Goal: Check status

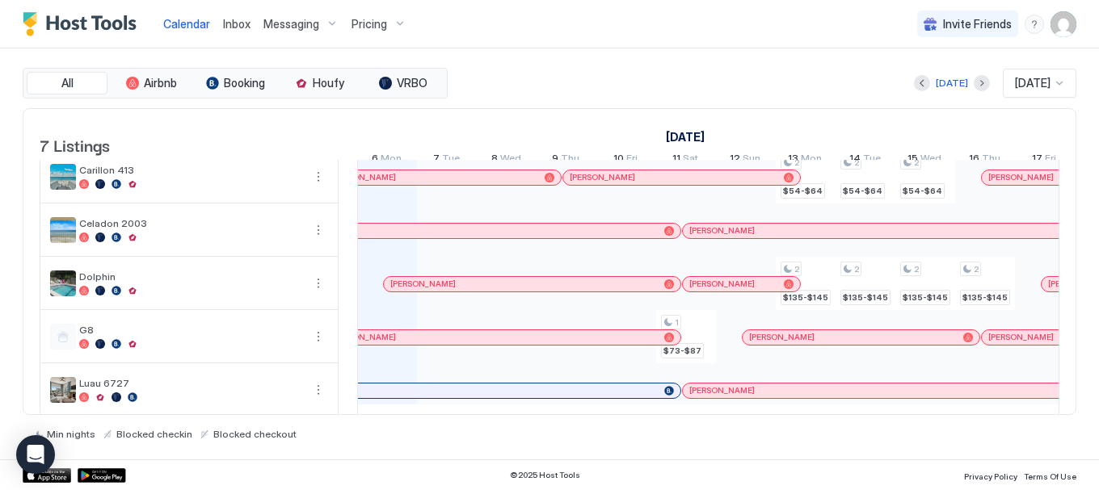
scroll to position [143, 0]
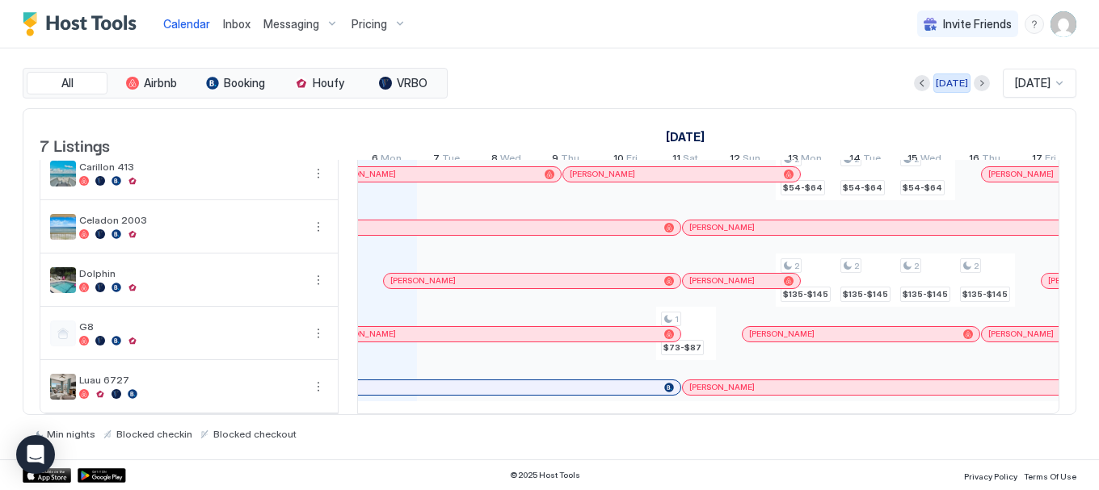
click at [933, 85] on button "[DATE]" at bounding box center [951, 83] width 37 height 19
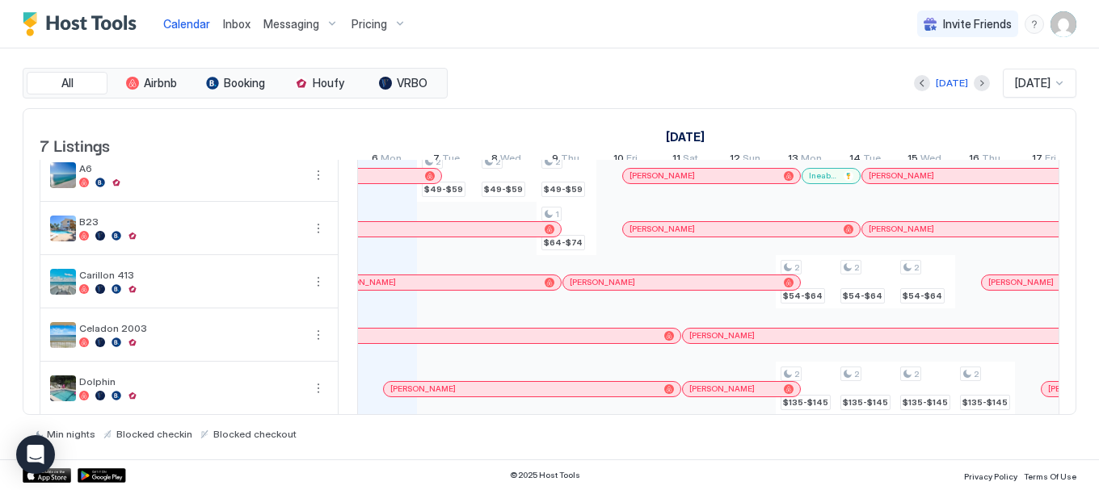
scroll to position [0, 0]
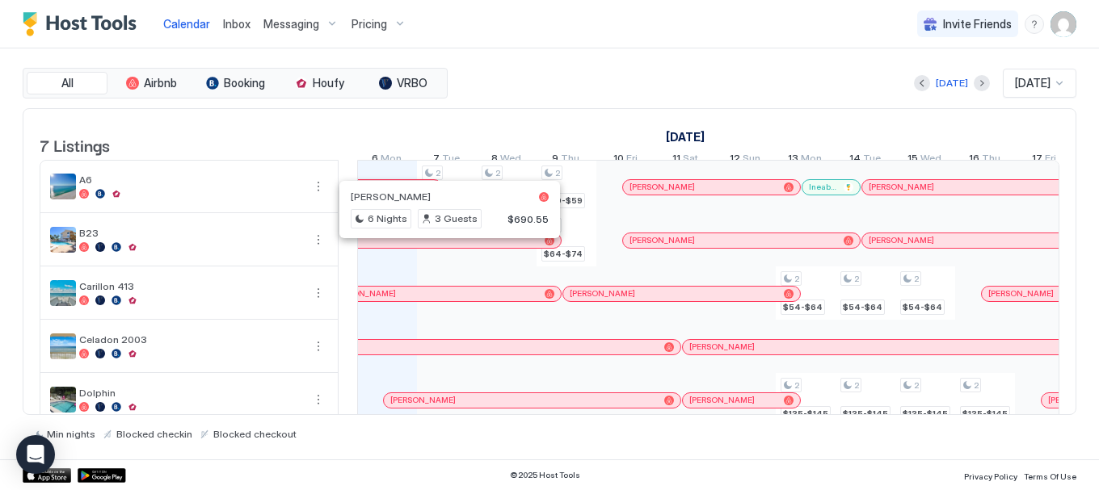
click at [444, 247] on div at bounding box center [443, 240] width 13 height 13
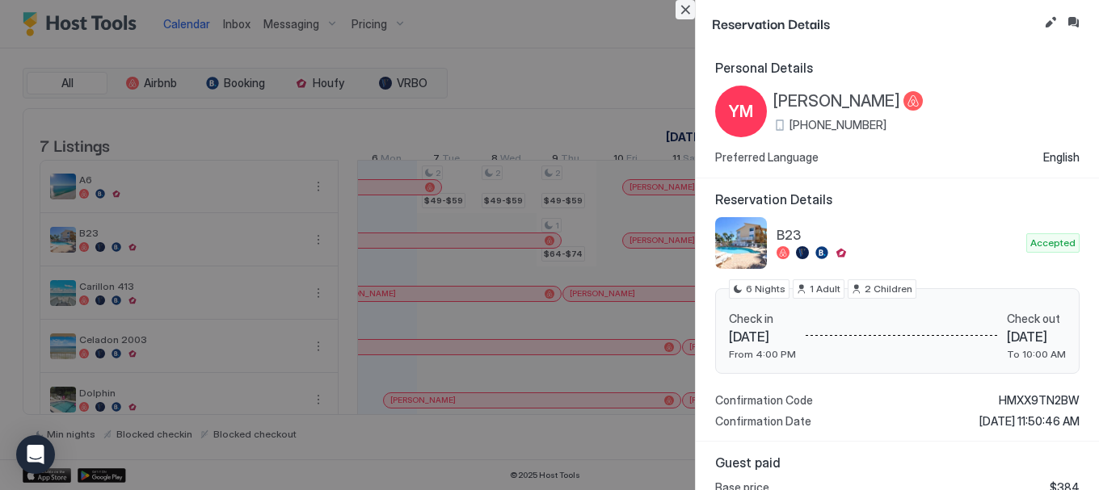
click at [685, 8] on button "Close" at bounding box center [685, 9] width 19 height 19
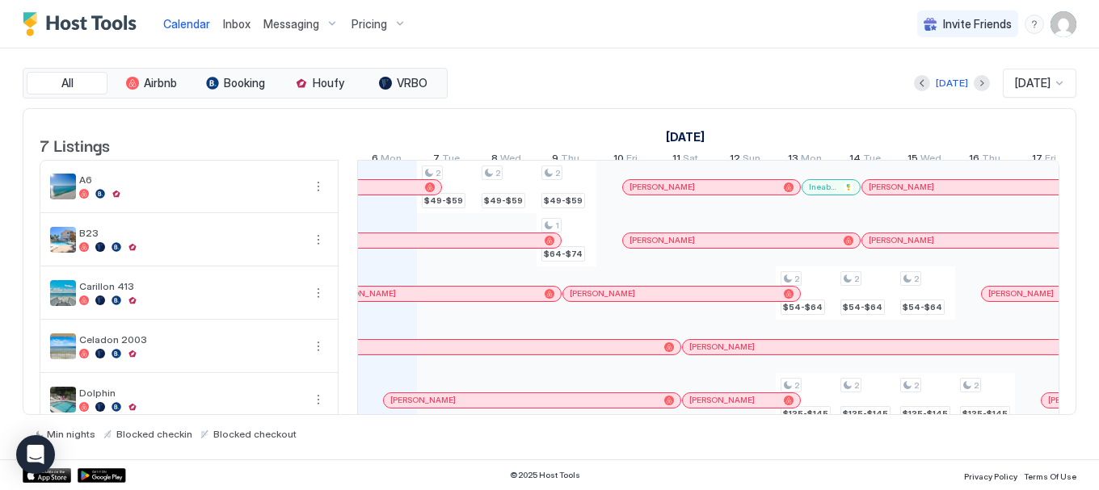
click at [496, 299] on div "[PERSON_NAME]" at bounding box center [434, 293] width 208 height 11
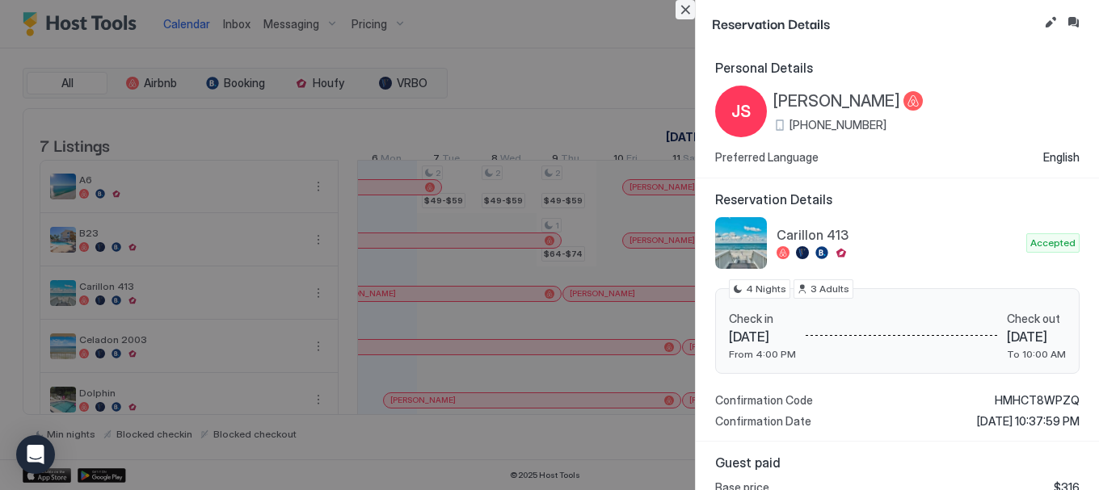
click at [681, 11] on button "Close" at bounding box center [685, 9] width 19 height 19
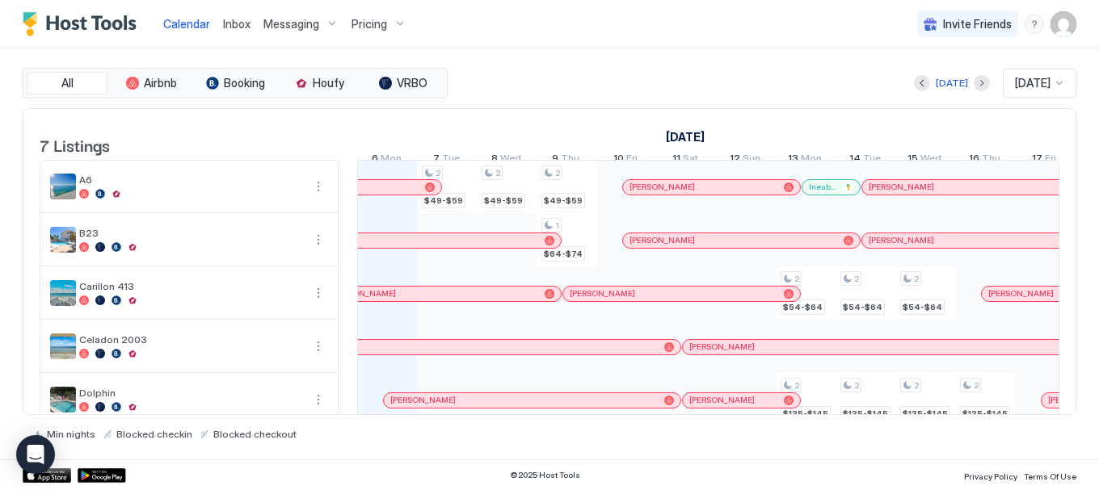
click at [394, 194] on div at bounding box center [393, 187] width 13 height 13
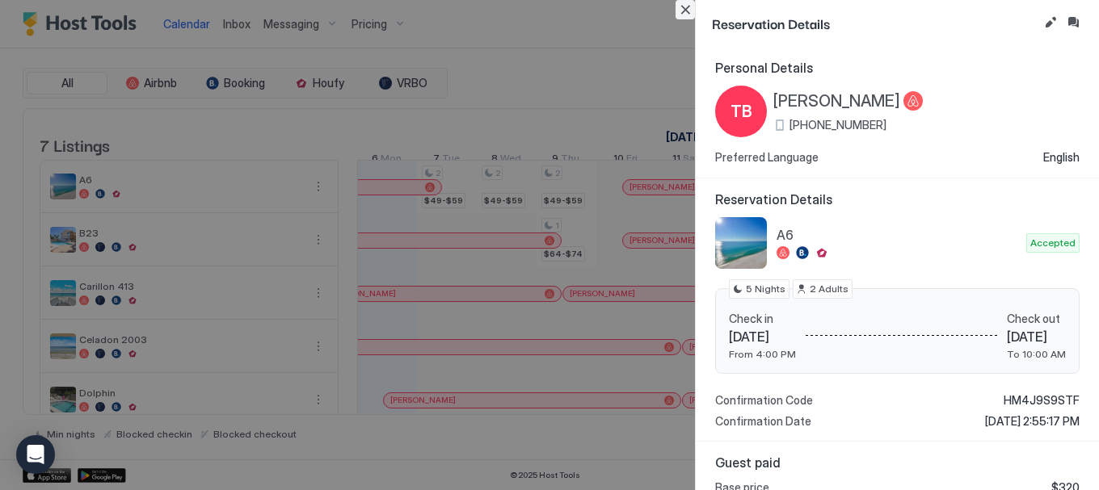
click at [681, 12] on button "Close" at bounding box center [685, 9] width 19 height 19
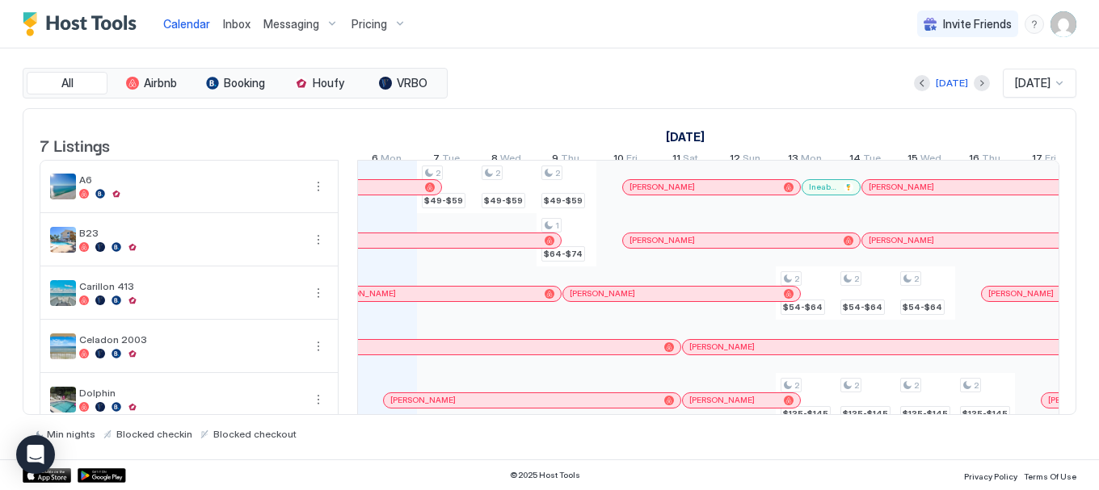
click at [423, 351] on div "[PERSON_NAME]" at bounding box center [472, 347] width 416 height 15
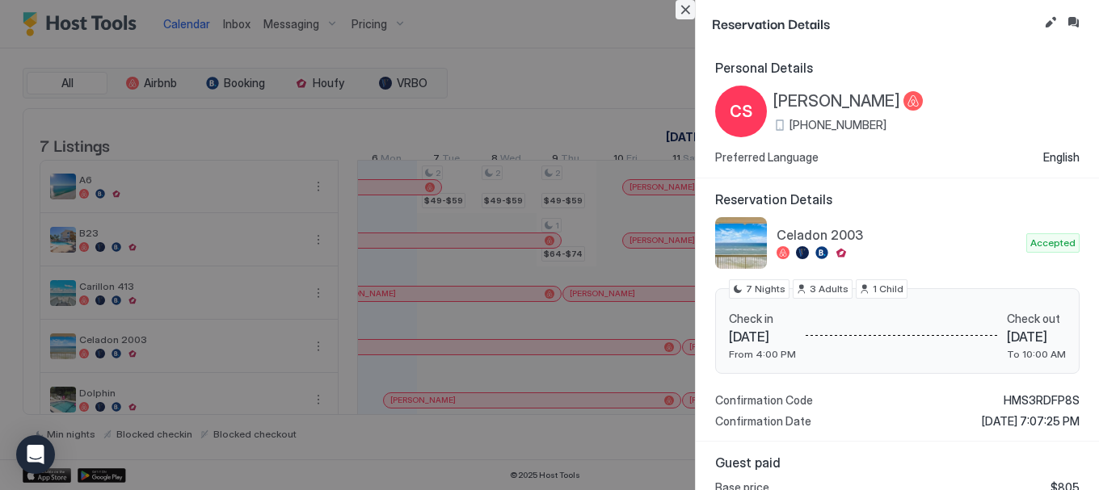
click at [682, 11] on button "Close" at bounding box center [685, 9] width 19 height 19
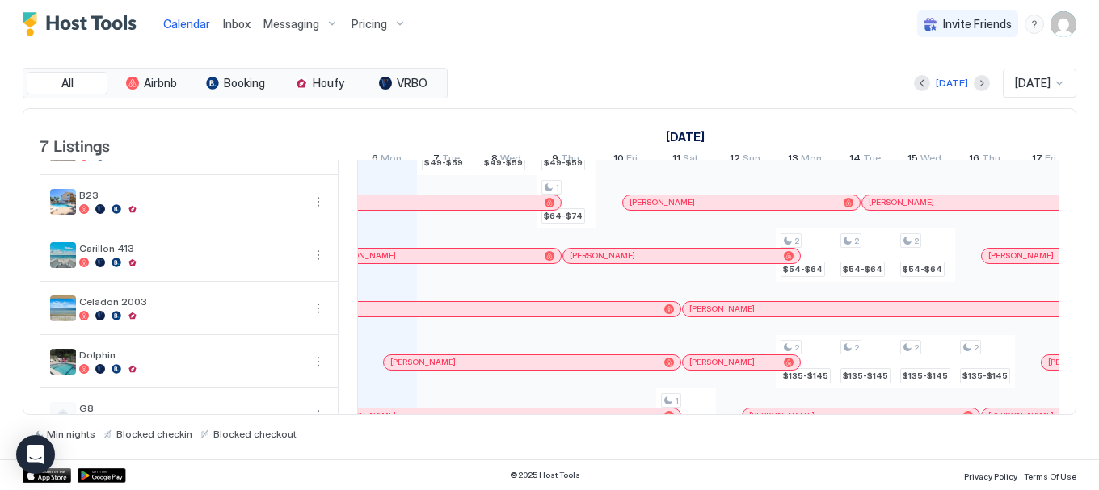
scroll to position [143, 0]
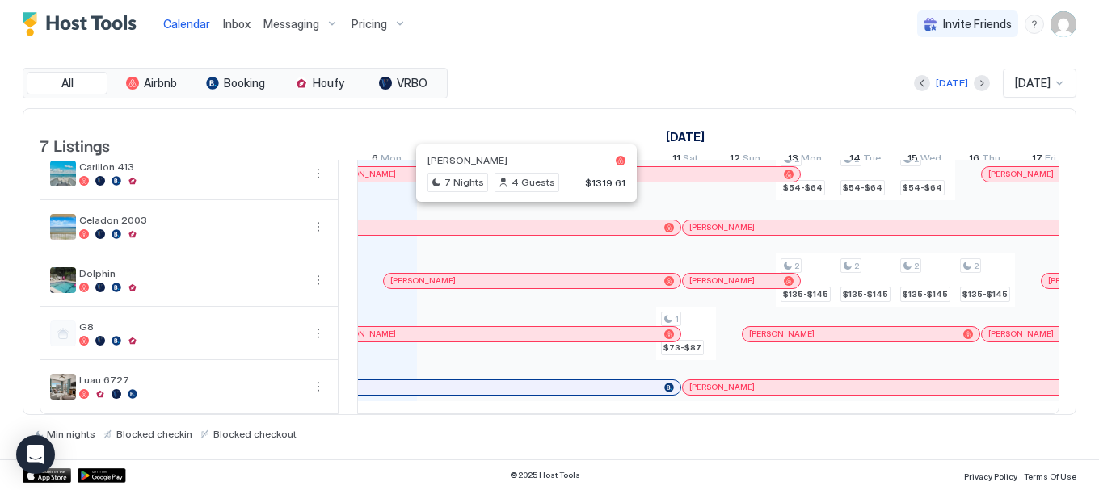
click at [438, 276] on span "[PERSON_NAME]" at bounding box center [422, 281] width 65 height 11
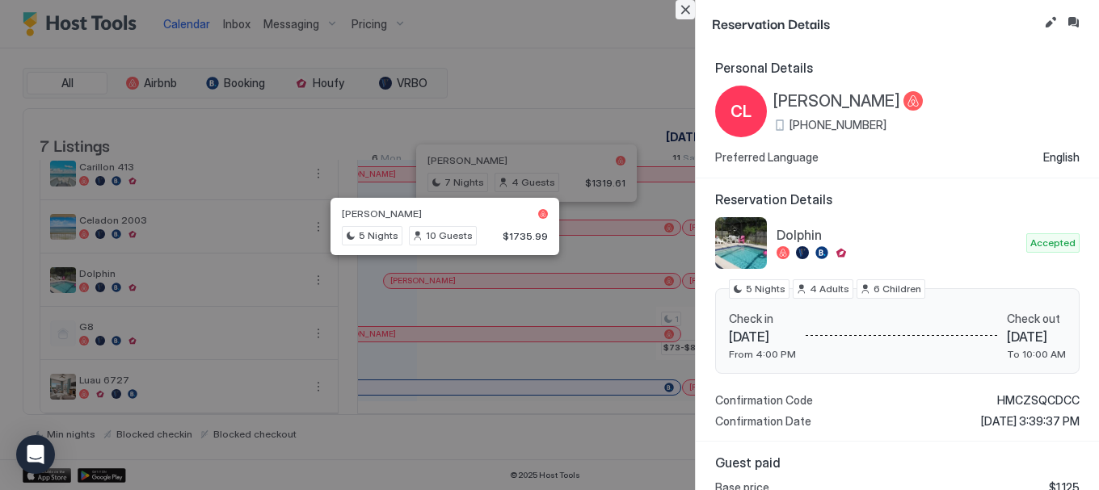
click at [680, 11] on button "Close" at bounding box center [685, 9] width 19 height 19
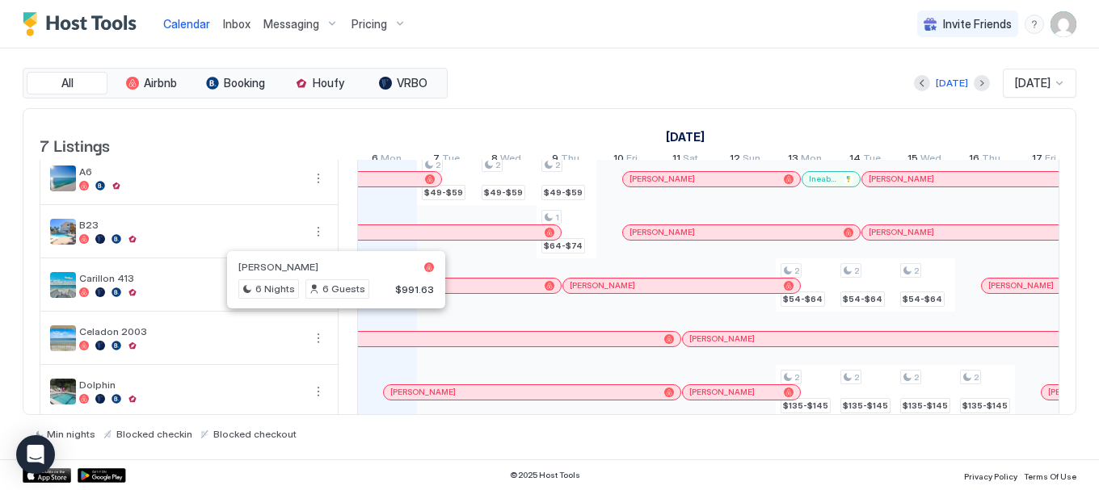
scroll to position [0, 0]
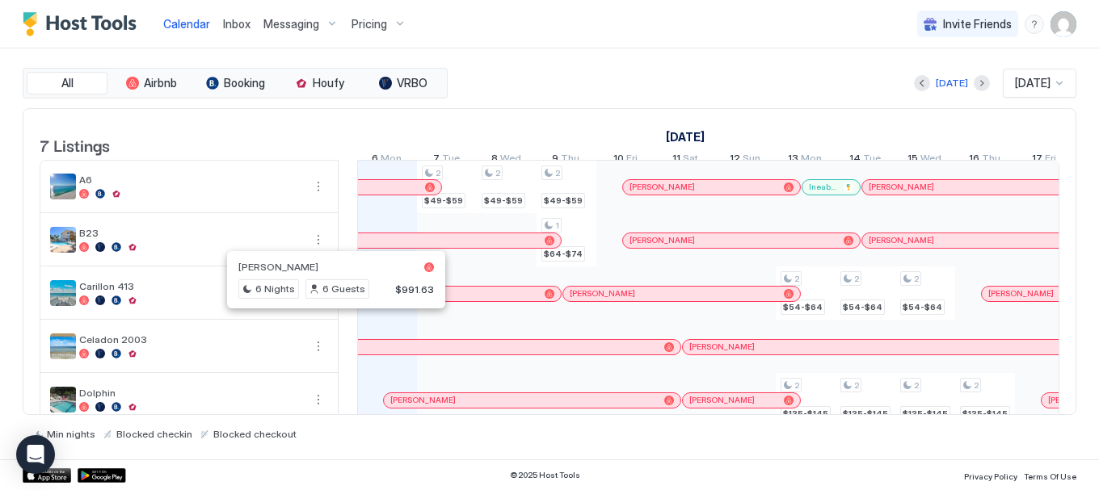
click at [542, 119] on div "[DATE] [DATE] [DATE] 21 Sun 22 Mon 23 Tue 24 Wed 25 Thu 26 Fri 27 Sat 28 Sun 29…" at bounding box center [708, 140] width 702 height 63
